Goal: Transaction & Acquisition: Purchase product/service

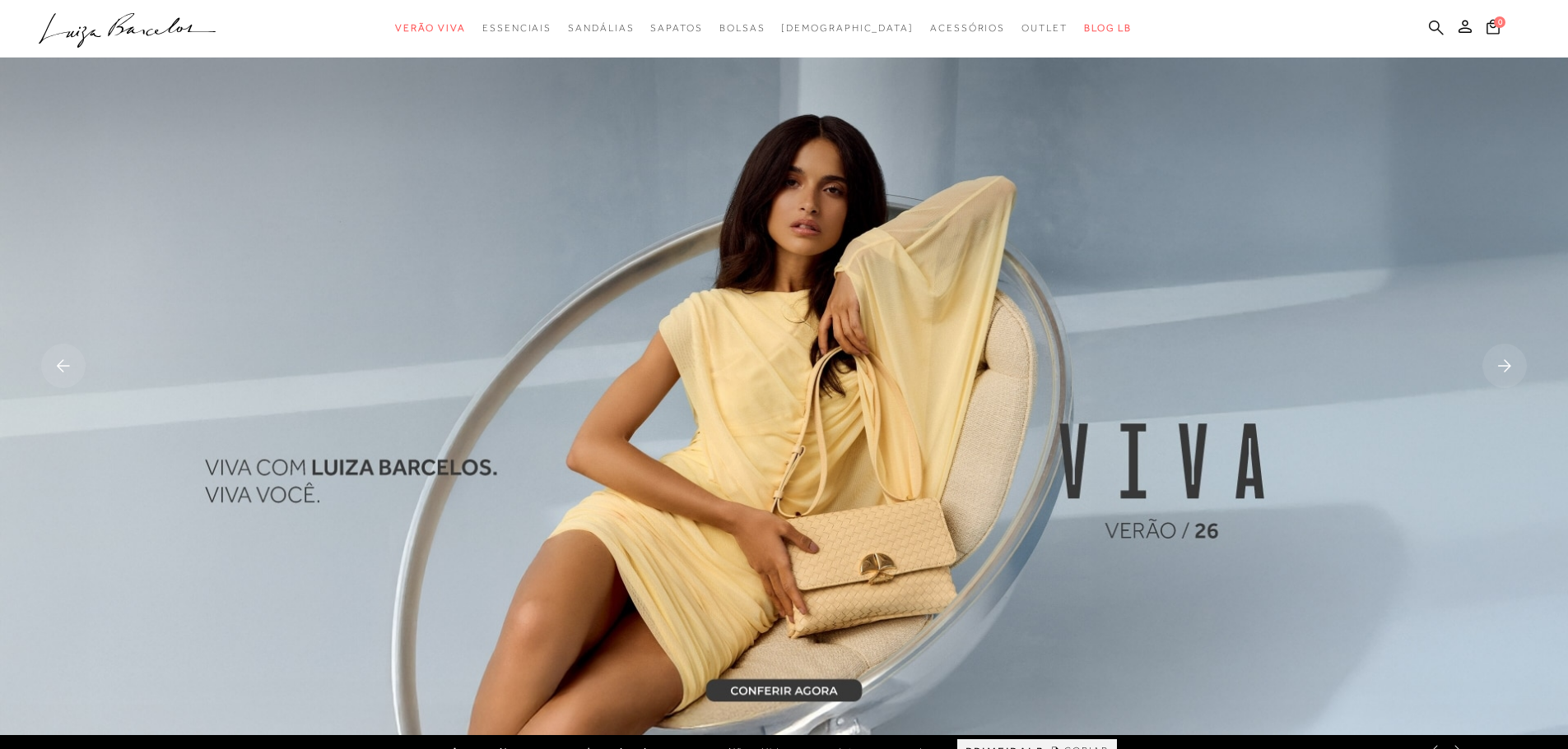
click at [1433, 24] on icon at bounding box center [1435, 28] width 15 height 16
click at [1437, 29] on icon at bounding box center [1435, 27] width 15 height 15
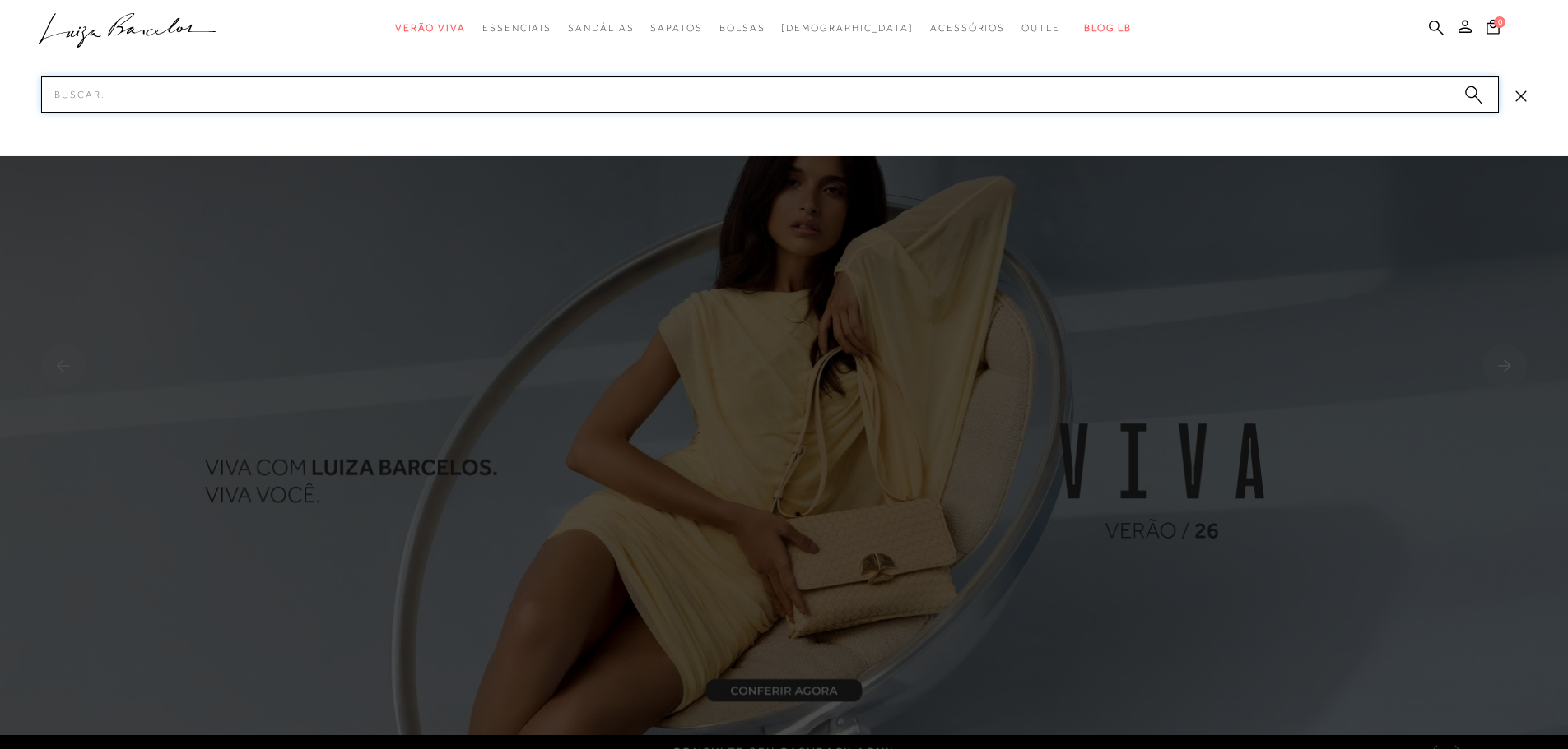
click at [1225, 98] on input "Pesquisar" at bounding box center [770, 94] width 1458 height 37
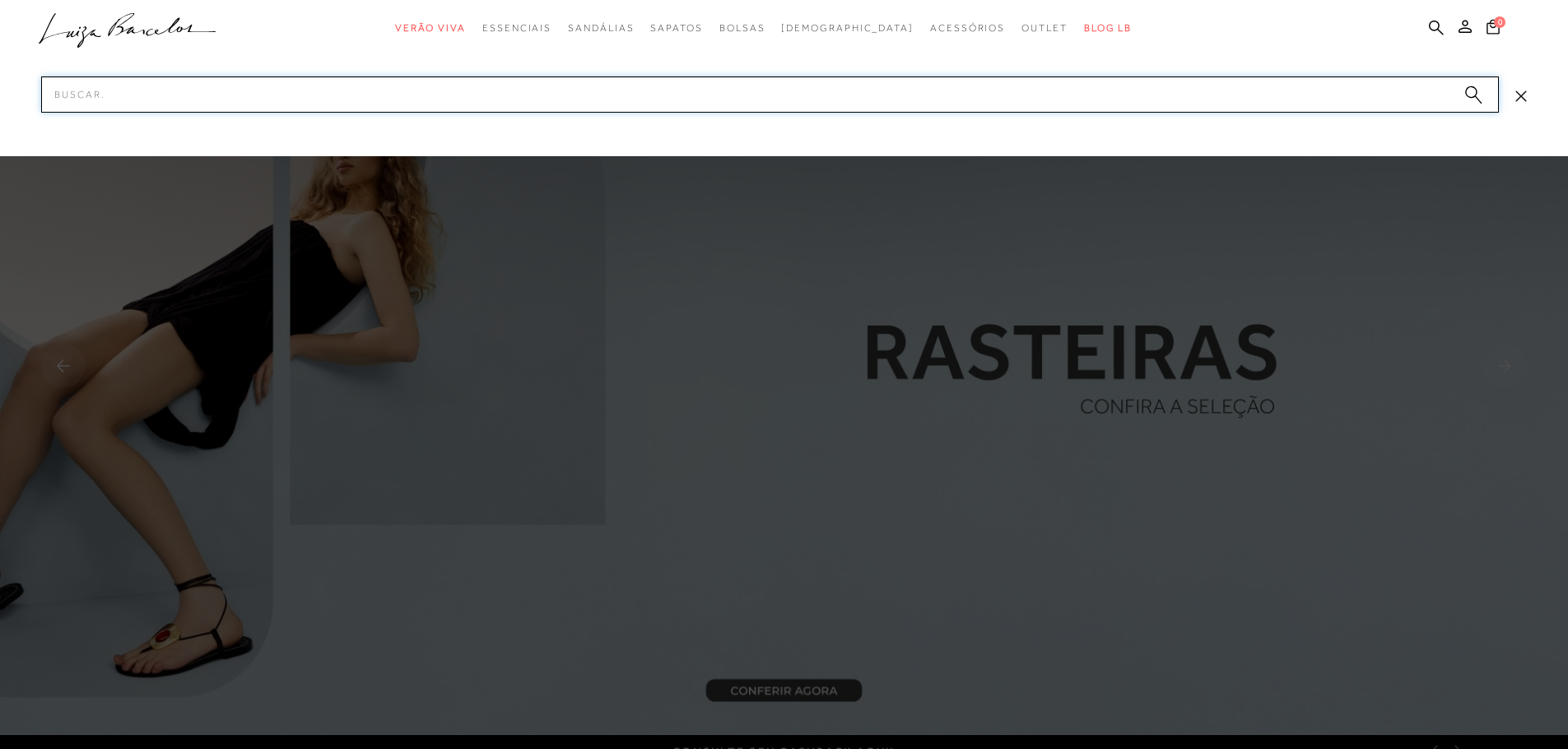
click at [1225, 98] on input "Pesquisar" at bounding box center [770, 94] width 1458 height 37
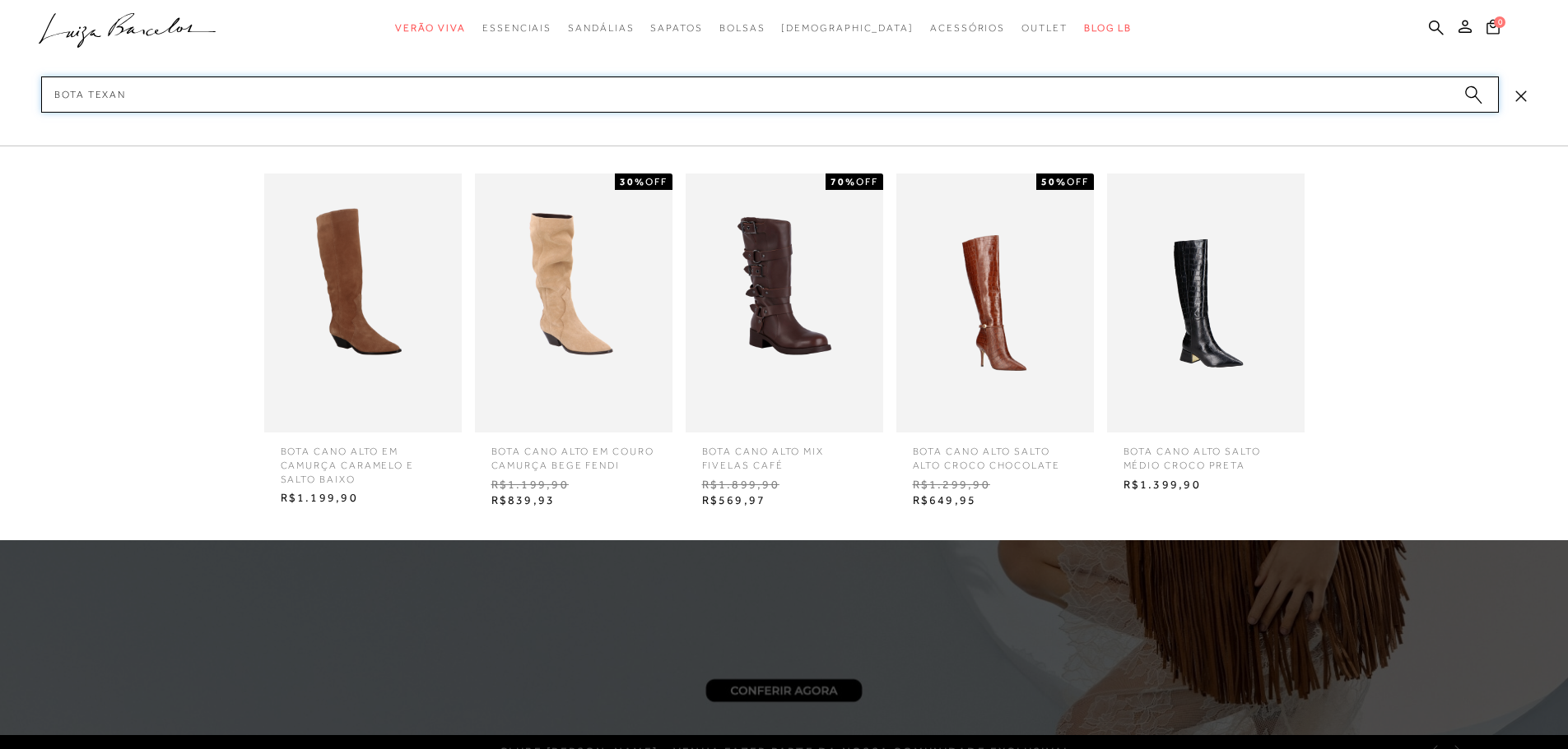
type input "bota texana"
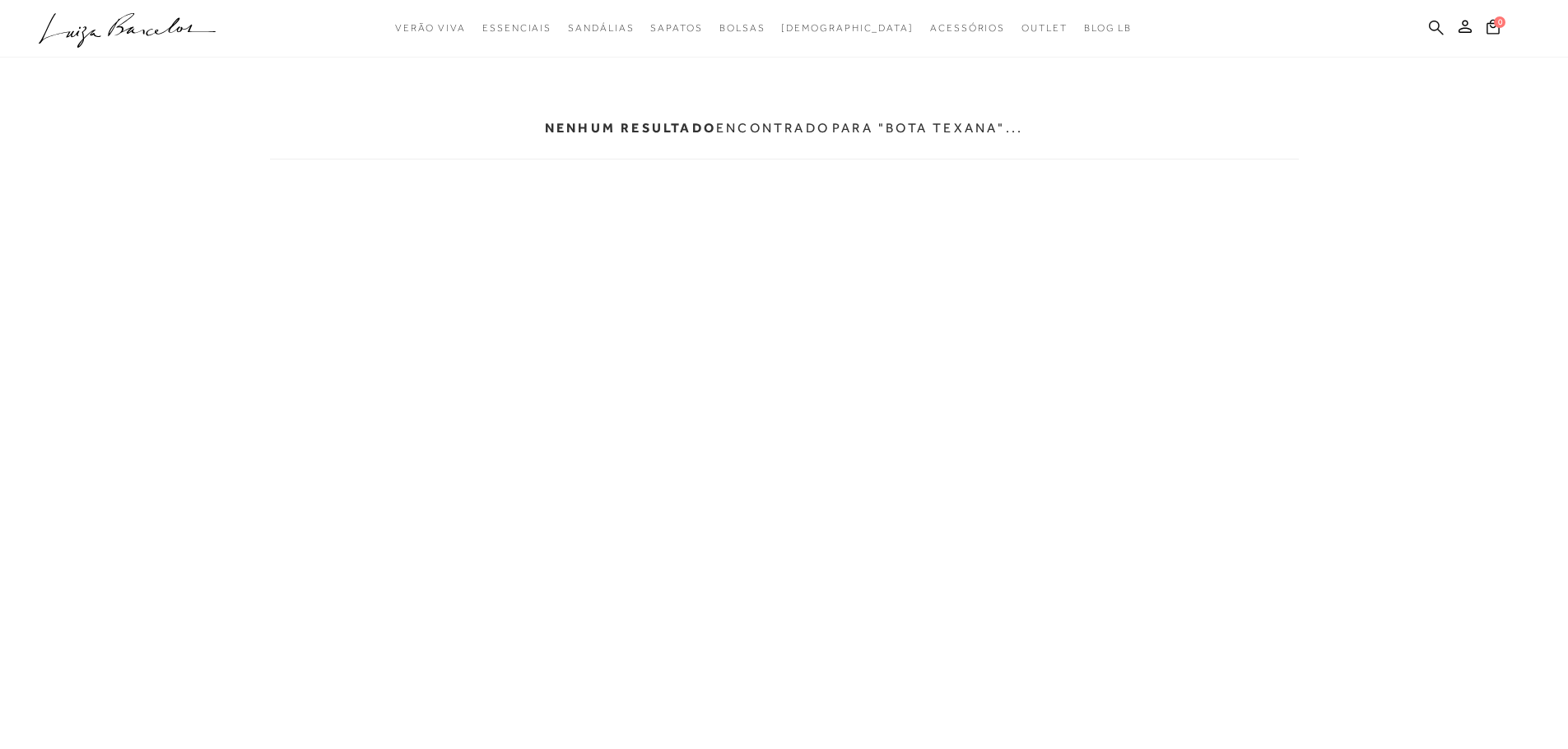
click at [1438, 33] on icon at bounding box center [1435, 28] width 15 height 16
click at [1512, 541] on body "pa2200003 está carregada. categoryHeader .a{fill-rule:evenodd;} Verão Viva Em a…" at bounding box center [784, 374] width 1568 height 749
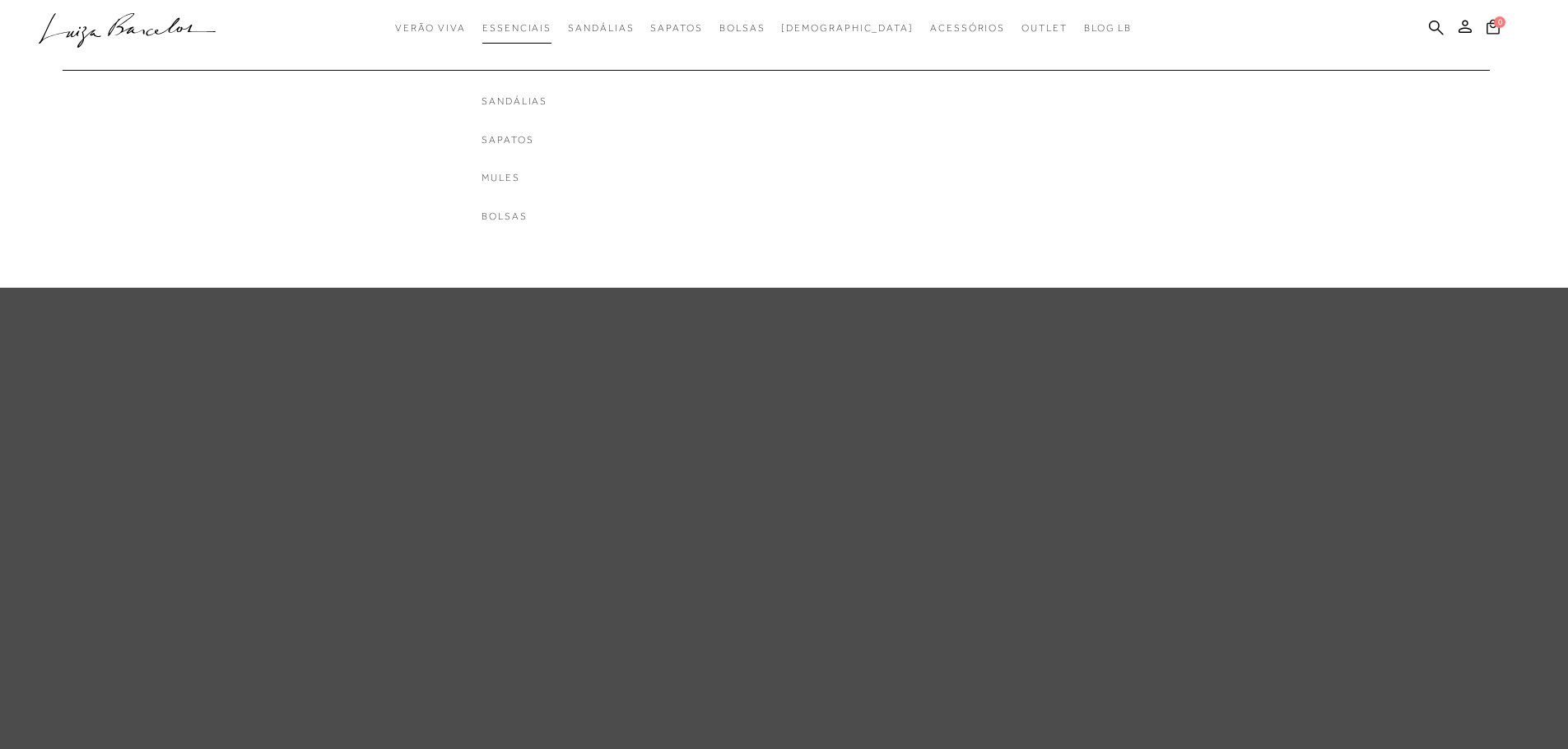
click at [551, 36] on link "Essenciais" at bounding box center [517, 28] width 69 height 31
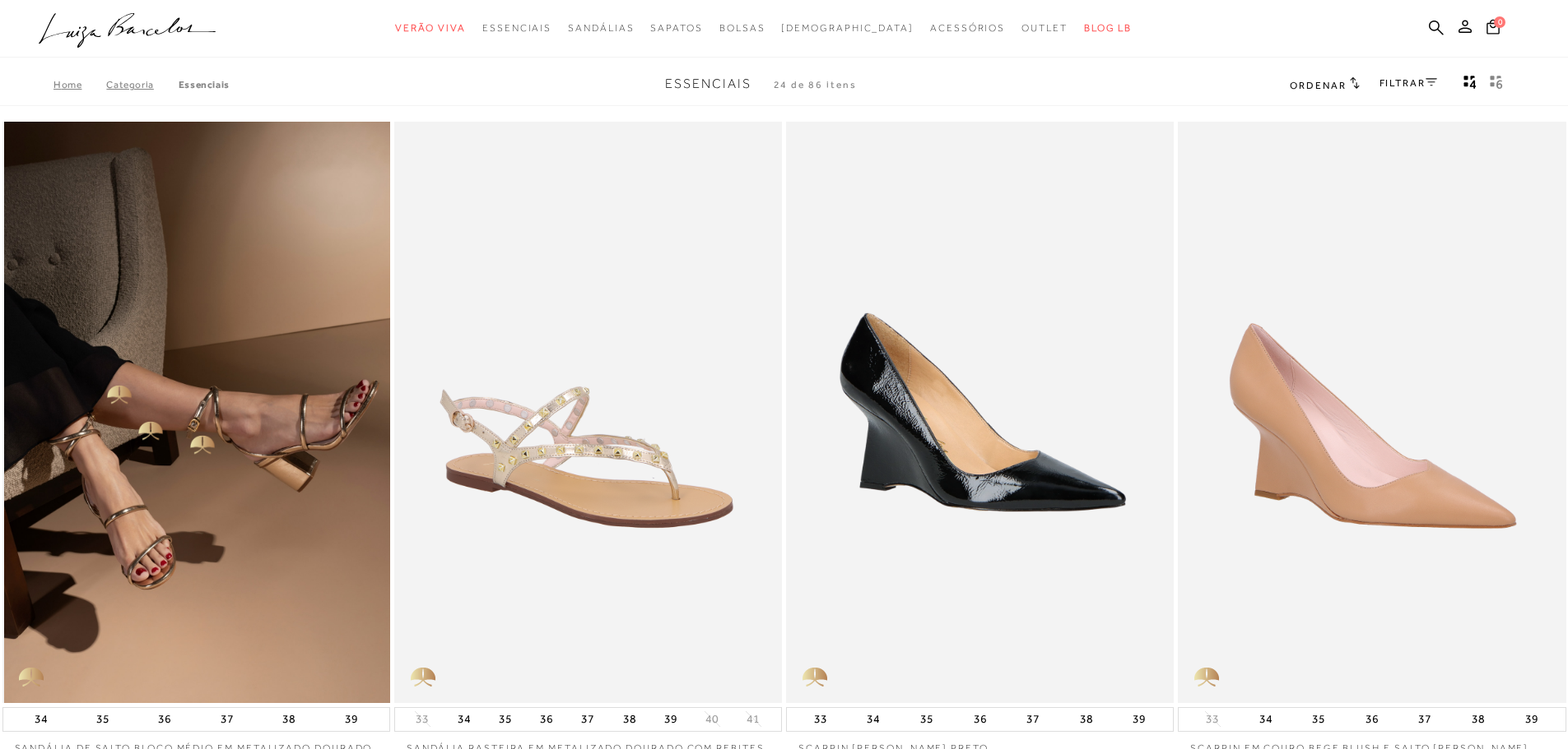
click at [202, 429] on img at bounding box center [197, 413] width 386 height 582
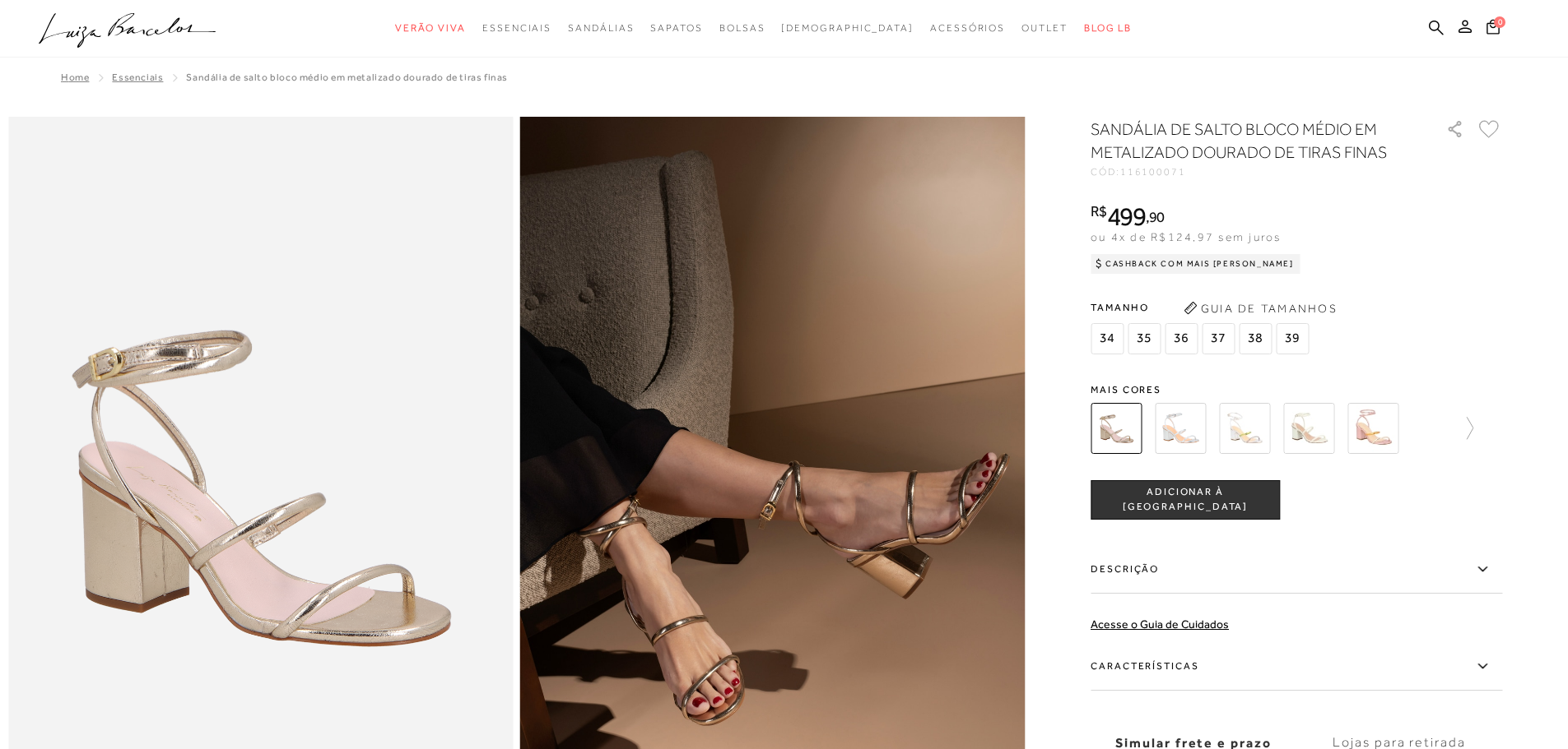
click at [1149, 168] on span "116100071" at bounding box center [1153, 172] width 66 height 12
copy span "116100071"
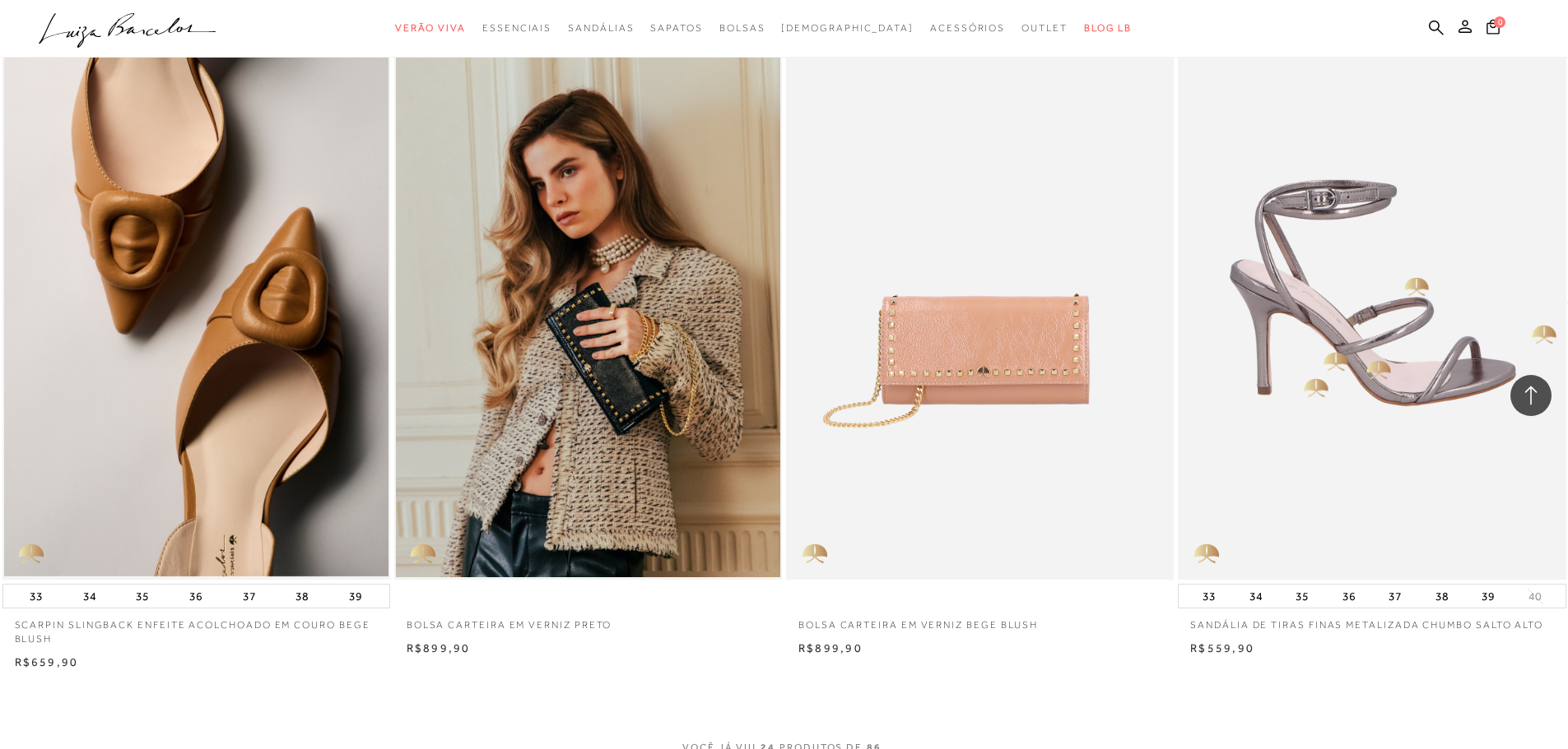
scroll to position [3537, 0]
click at [1397, 316] on img at bounding box center [1372, 290] width 386 height 582
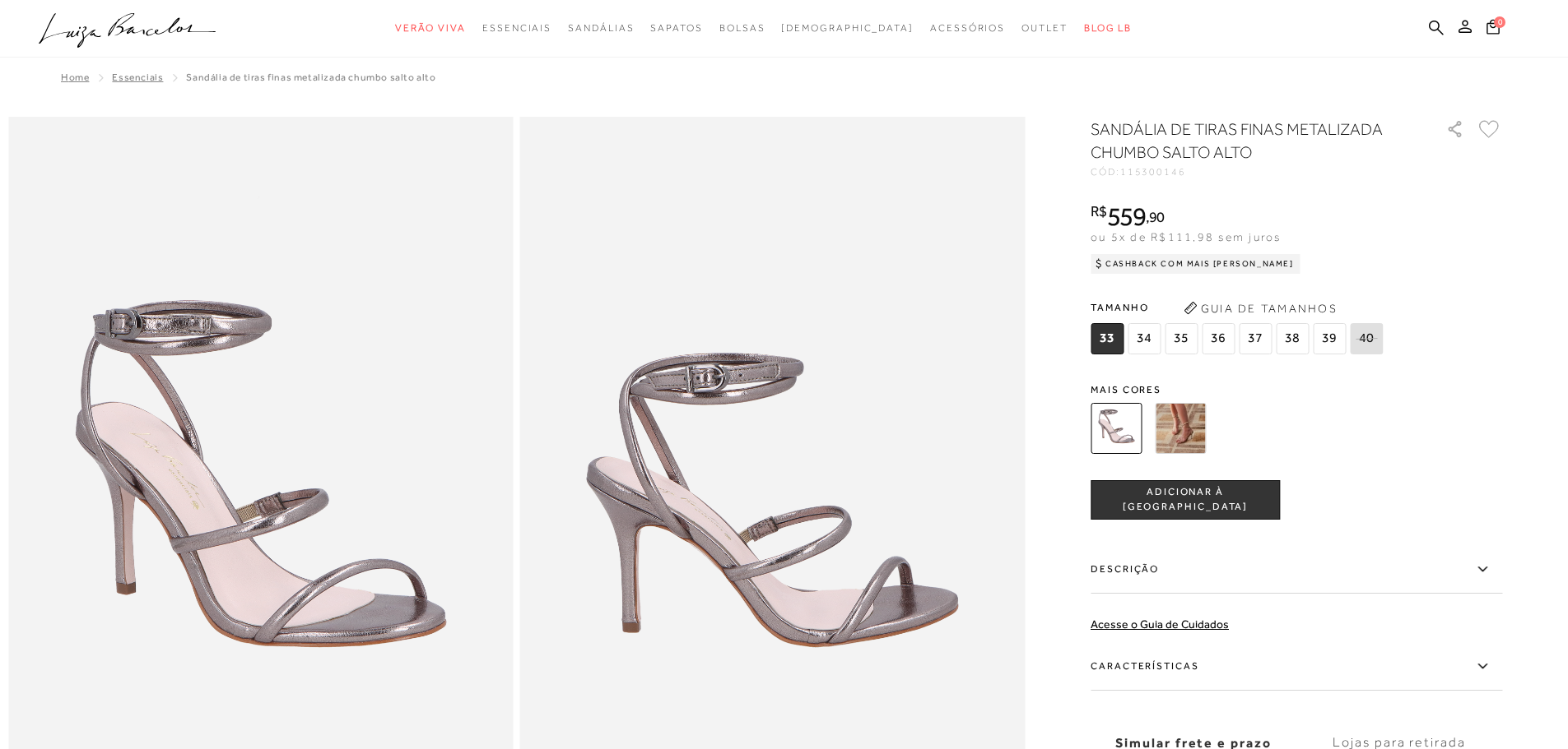
click at [1151, 171] on span "115300146" at bounding box center [1153, 172] width 66 height 12
copy span "115300146"
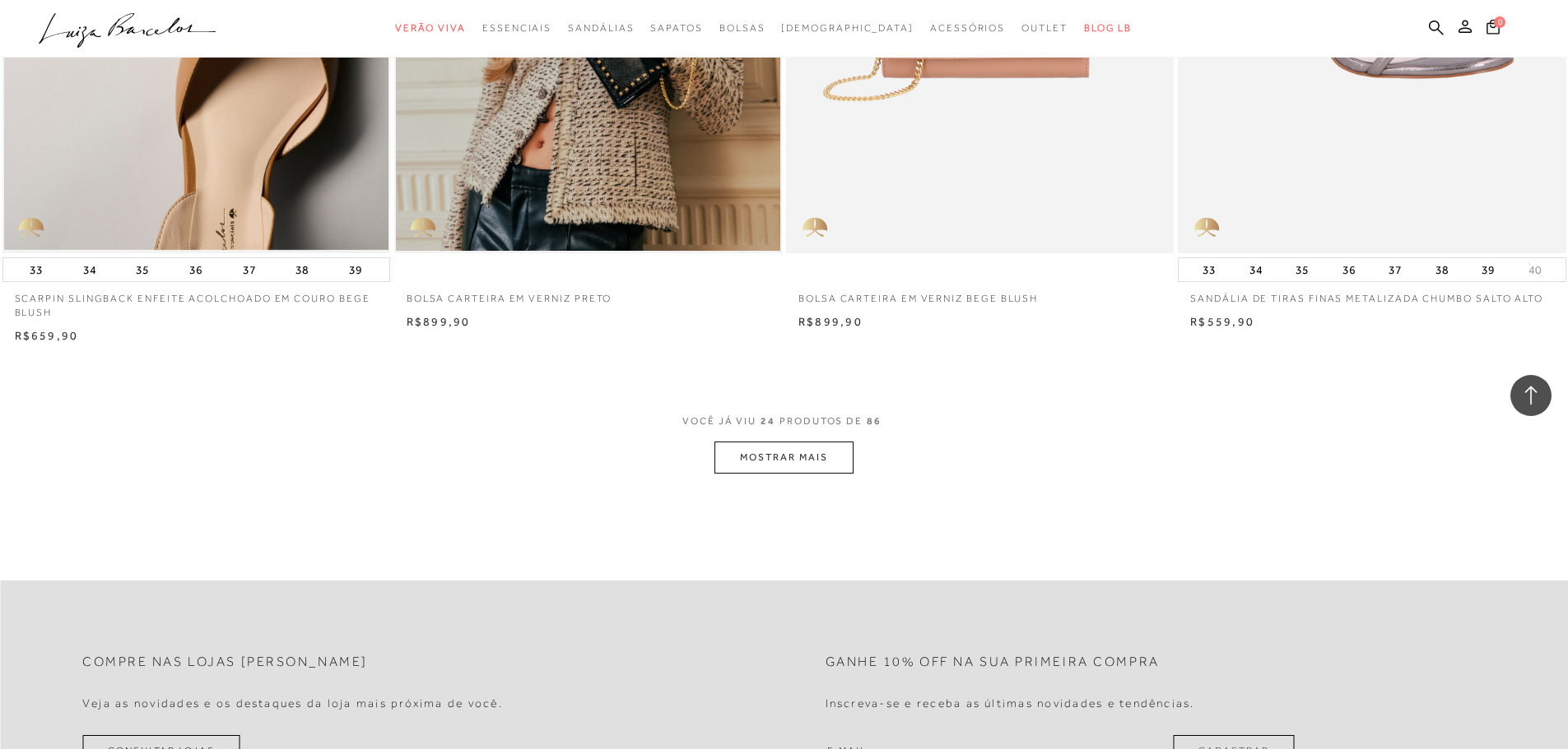
scroll to position [3867, 0]
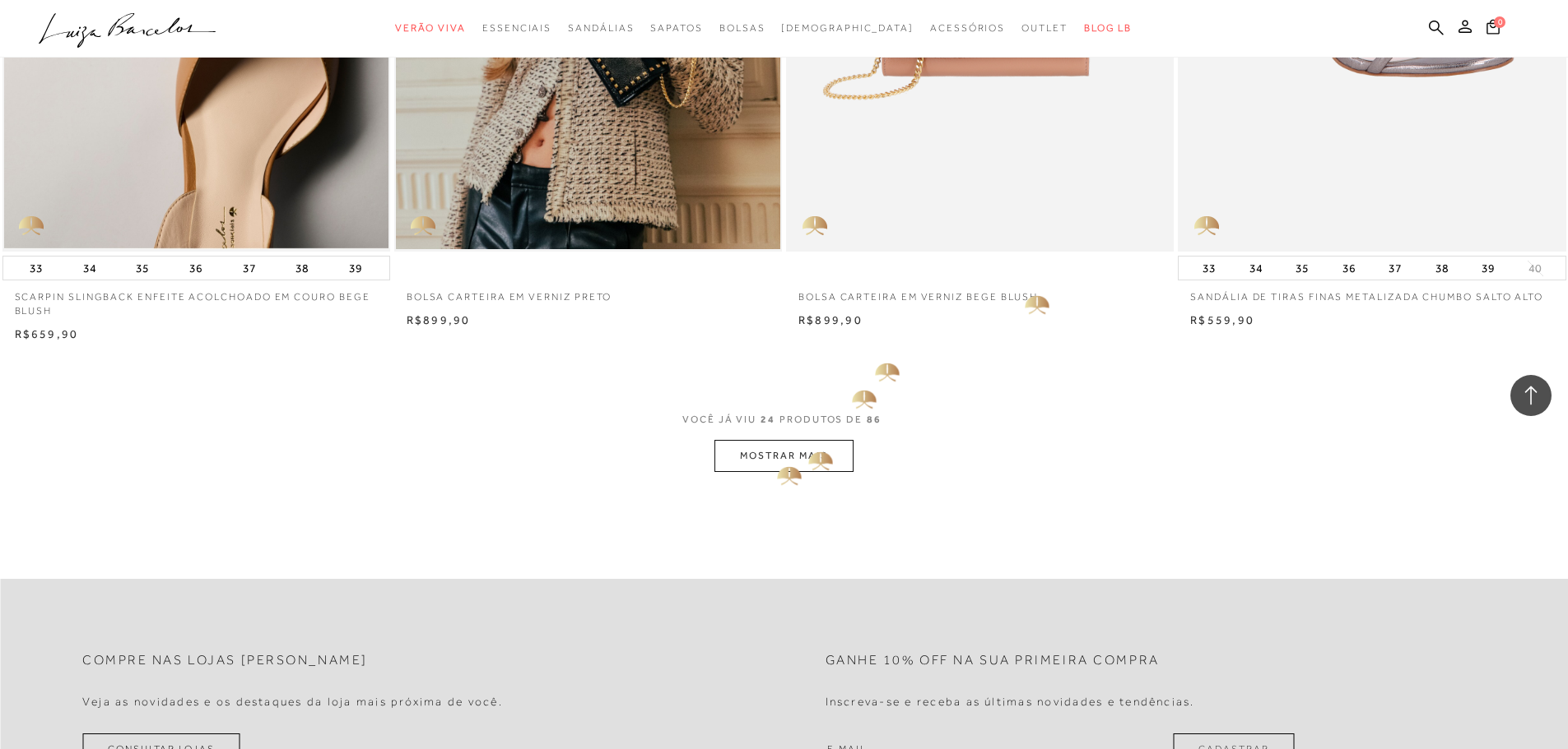
click at [793, 459] on button "MOSTRAR MAIS" at bounding box center [784, 456] width 139 height 32
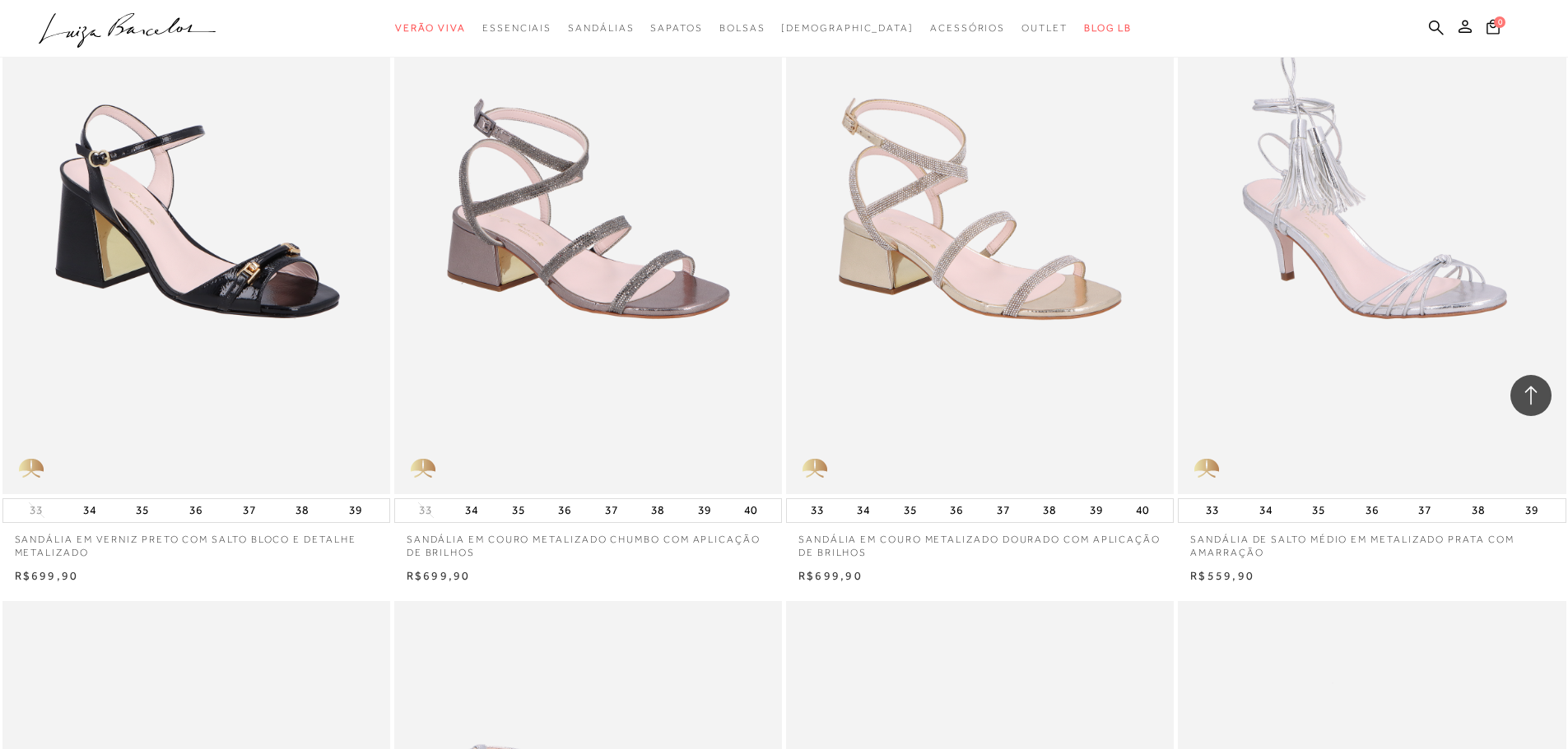
scroll to position [6416, 0]
